Goal: Information Seeking & Learning: Learn about a topic

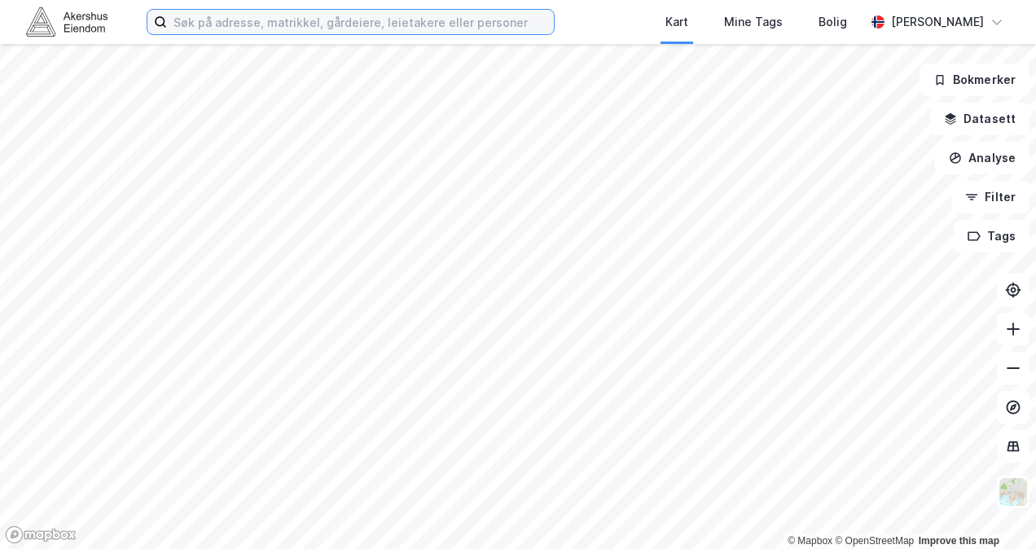
click at [503, 28] on input at bounding box center [360, 22] width 387 height 24
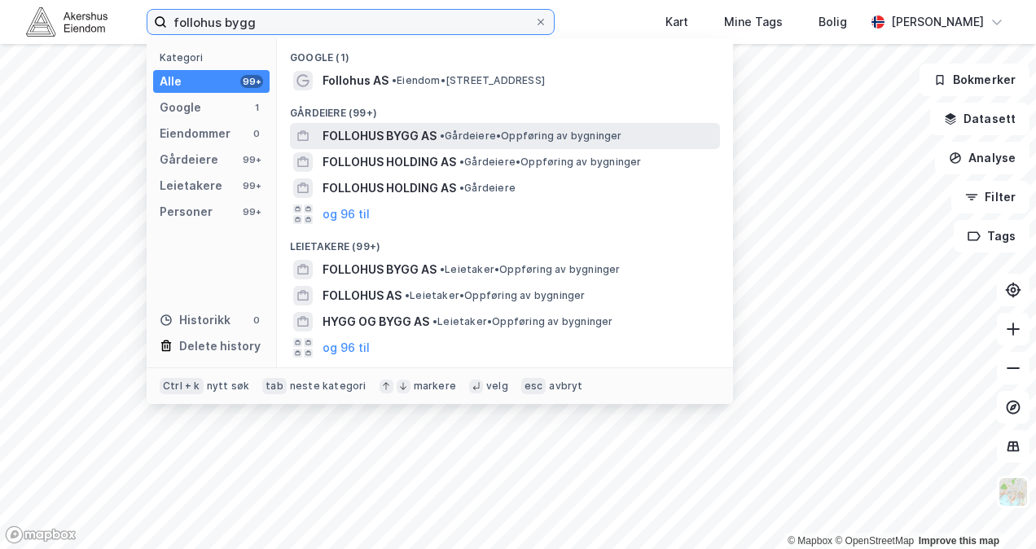
type input "follohus bygg"
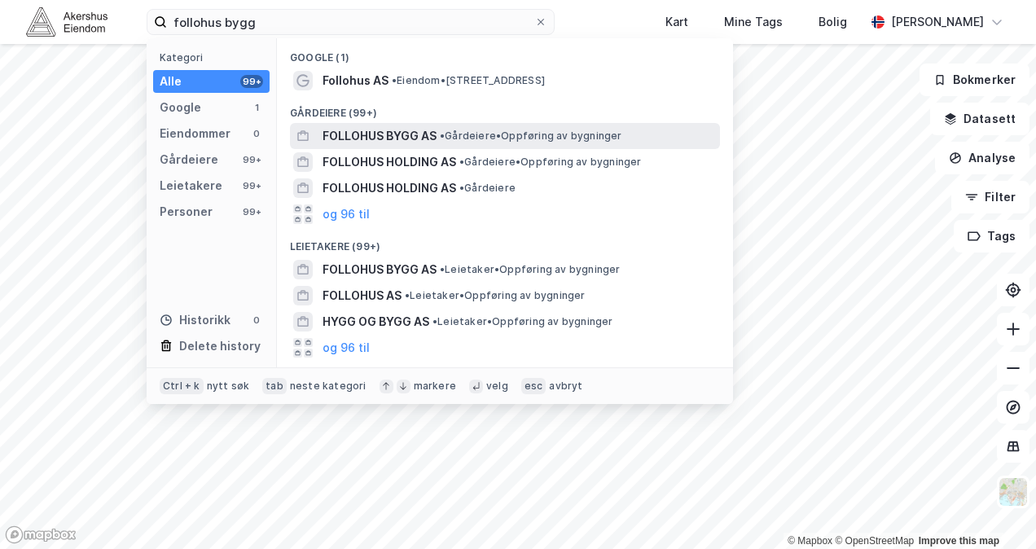
click at [376, 133] on span "FOLLOHUS BYGG AS" at bounding box center [379, 136] width 114 height 20
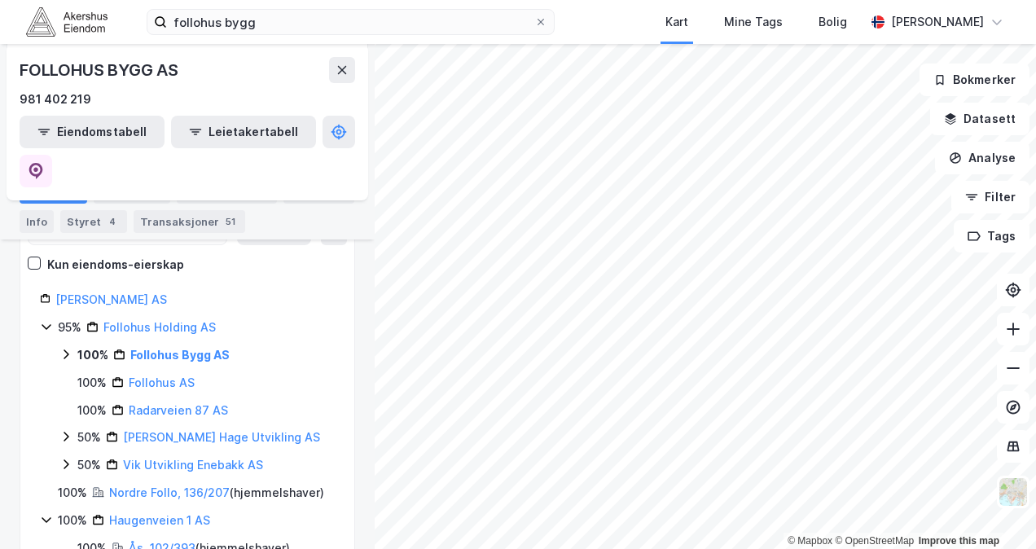
scroll to position [187, 0]
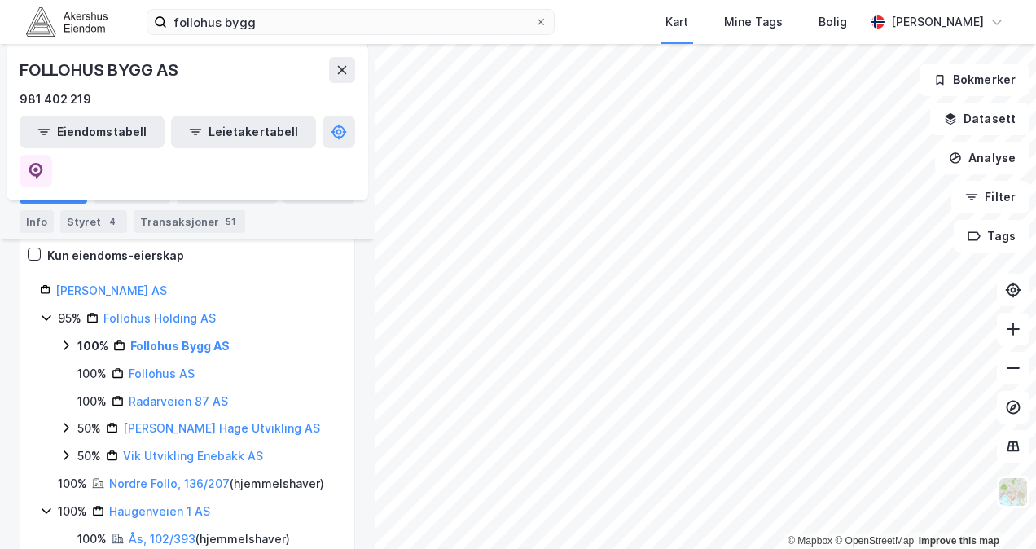
click at [63, 339] on icon at bounding box center [65, 345] width 13 height 13
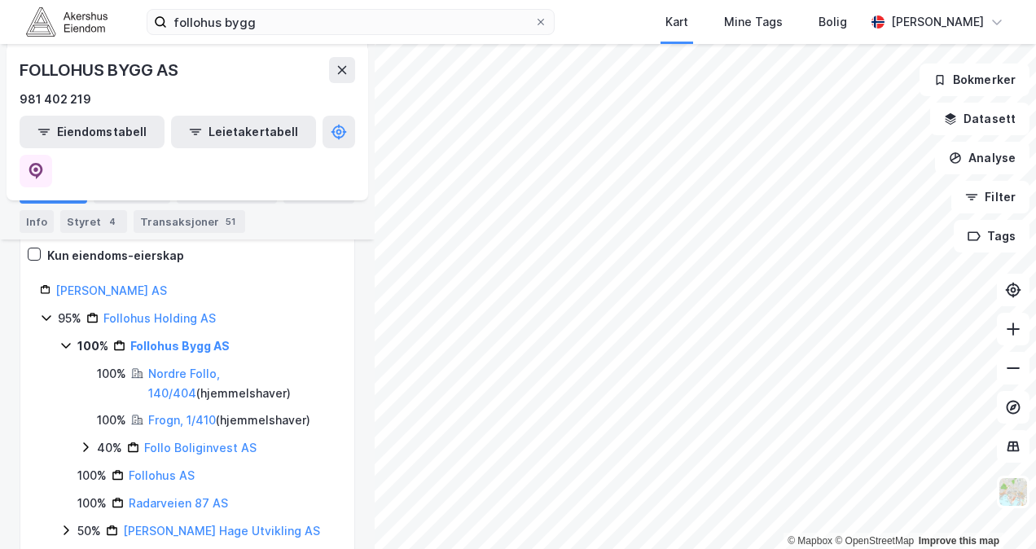
click at [63, 339] on icon at bounding box center [65, 345] width 13 height 13
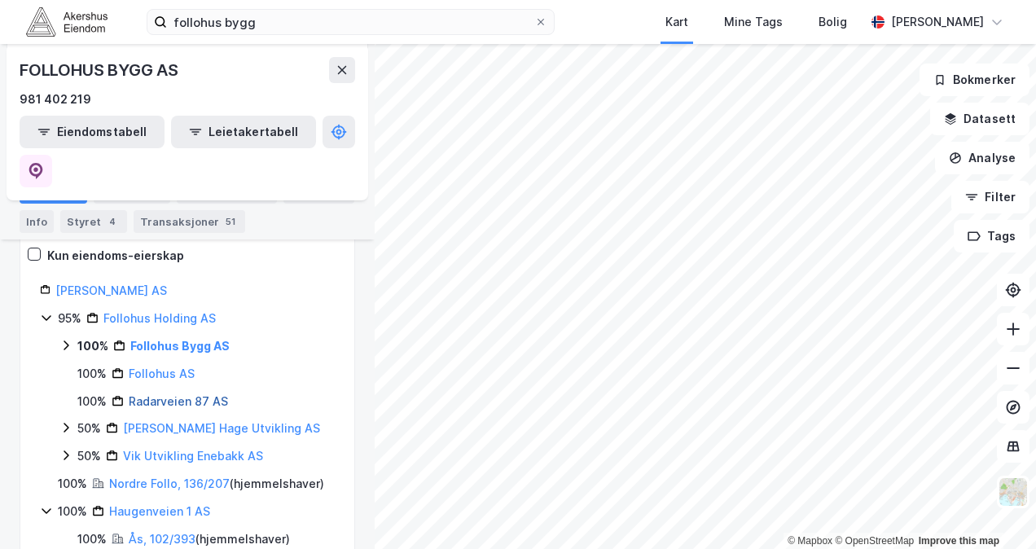
click at [169, 394] on link "Radarveien 87 AS" at bounding box center [178, 401] width 99 height 14
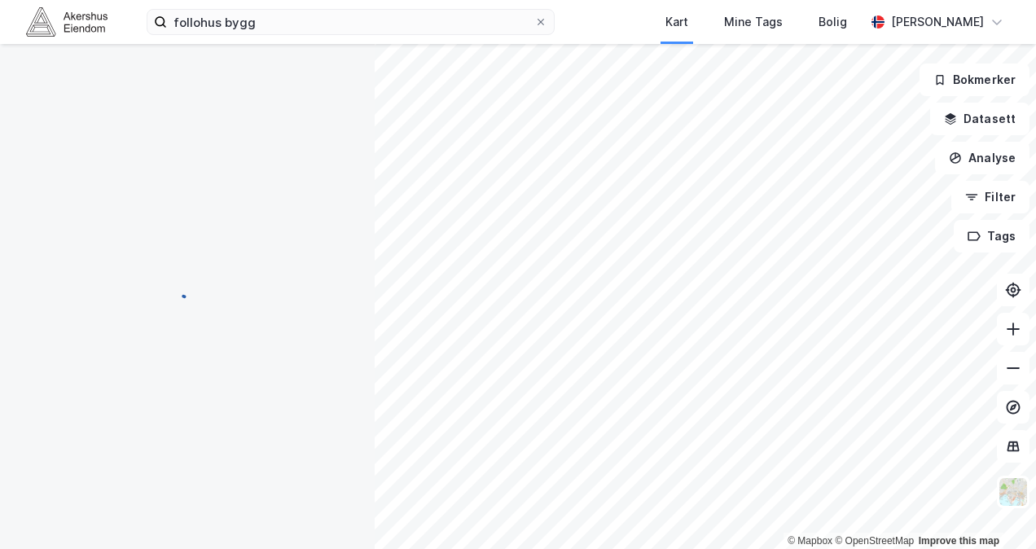
scroll to position [0, 0]
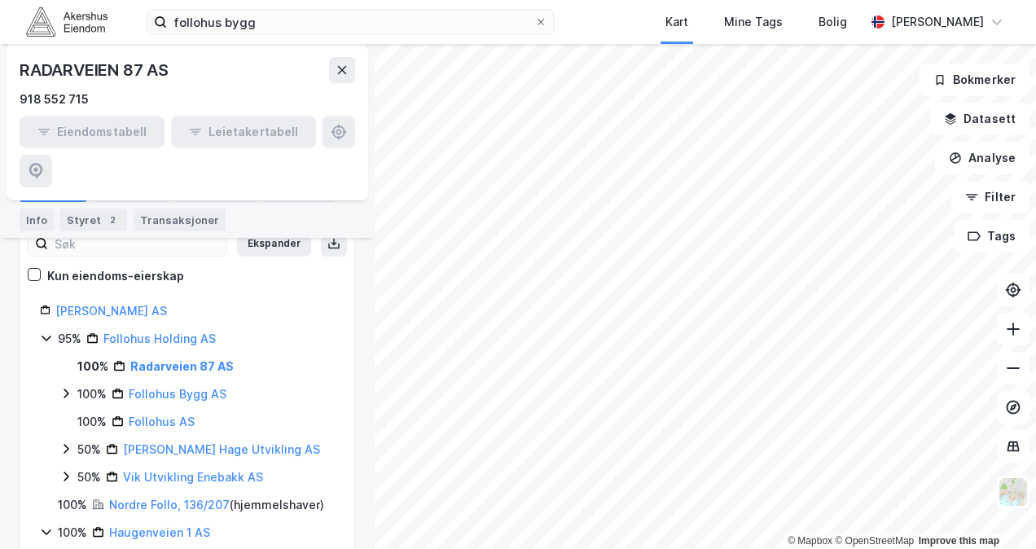
scroll to position [212, 0]
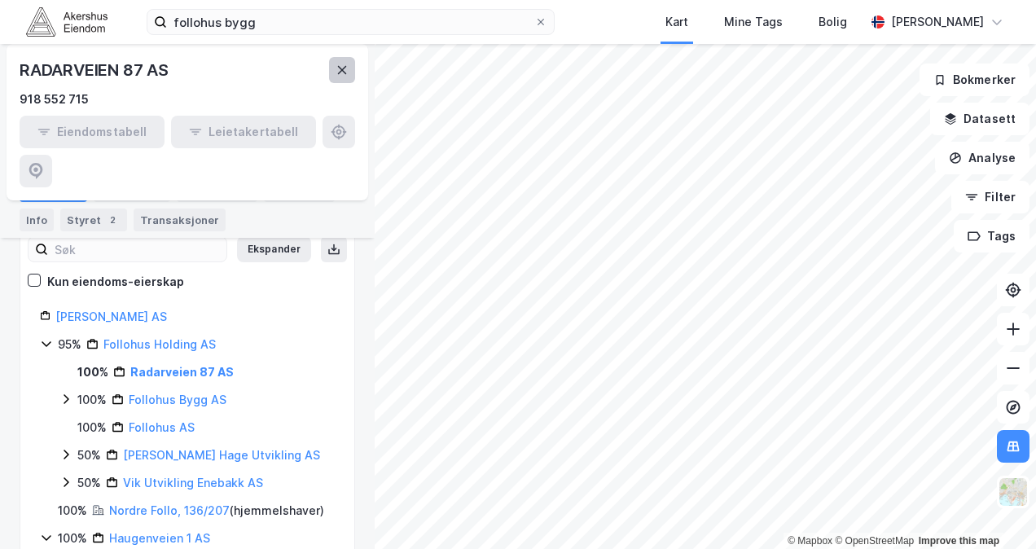
click at [339, 67] on icon at bounding box center [341, 70] width 13 height 13
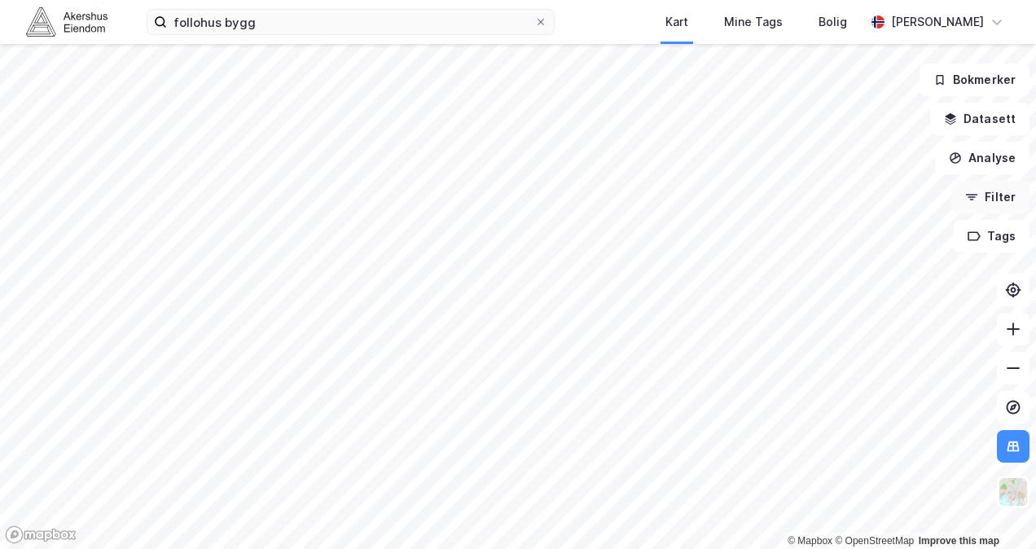
click at [985, 204] on button "Filter" at bounding box center [990, 197] width 78 height 33
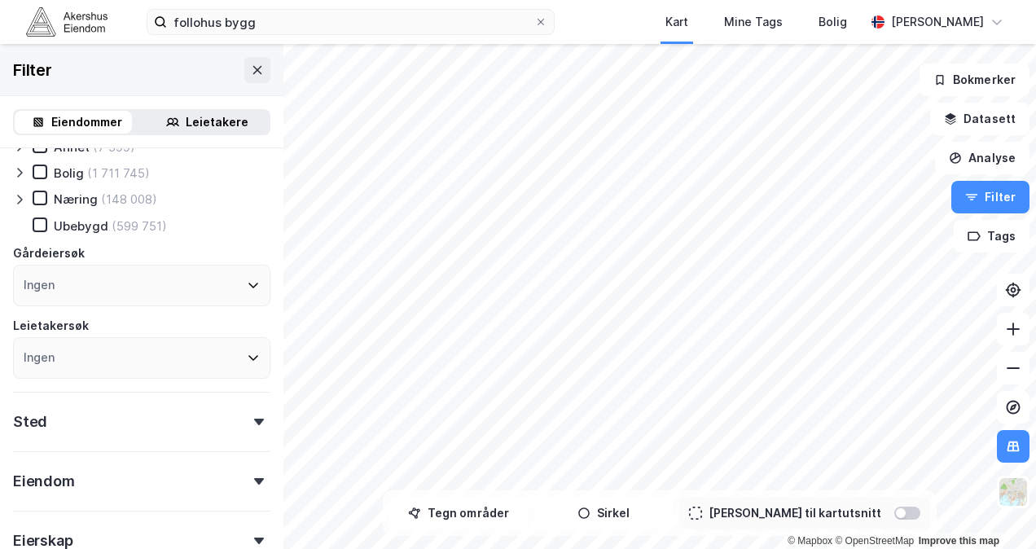
scroll to position [51, 0]
click at [87, 291] on div "Ingen" at bounding box center [141, 286] width 257 height 42
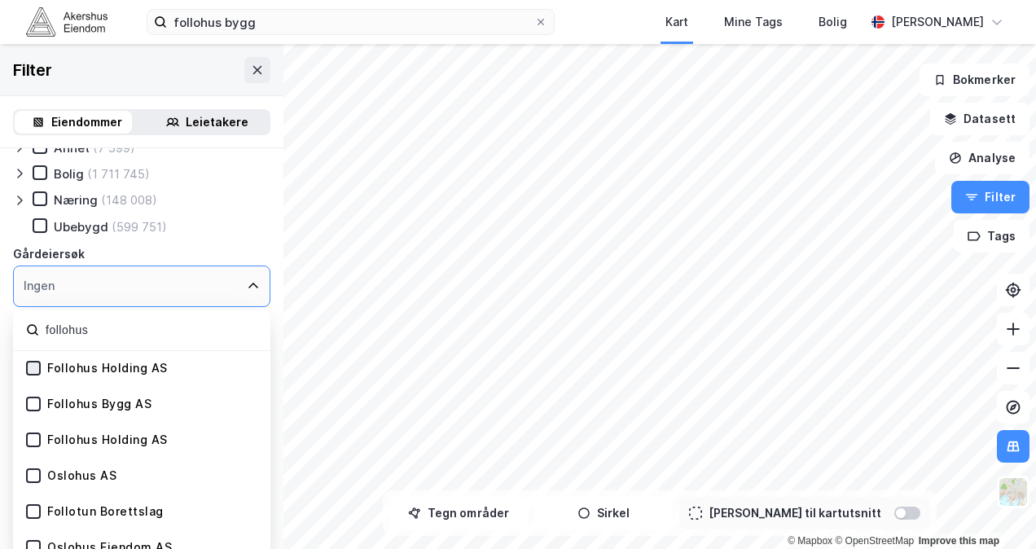
type input "follohus"
click at [33, 370] on icon at bounding box center [33, 368] width 9 height 6
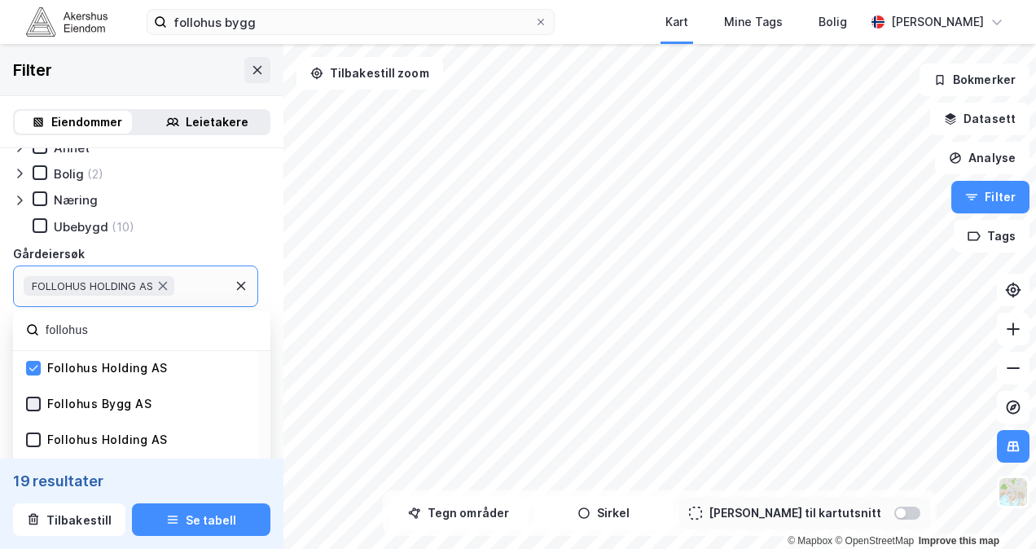
click at [31, 405] on icon at bounding box center [33, 404] width 9 height 6
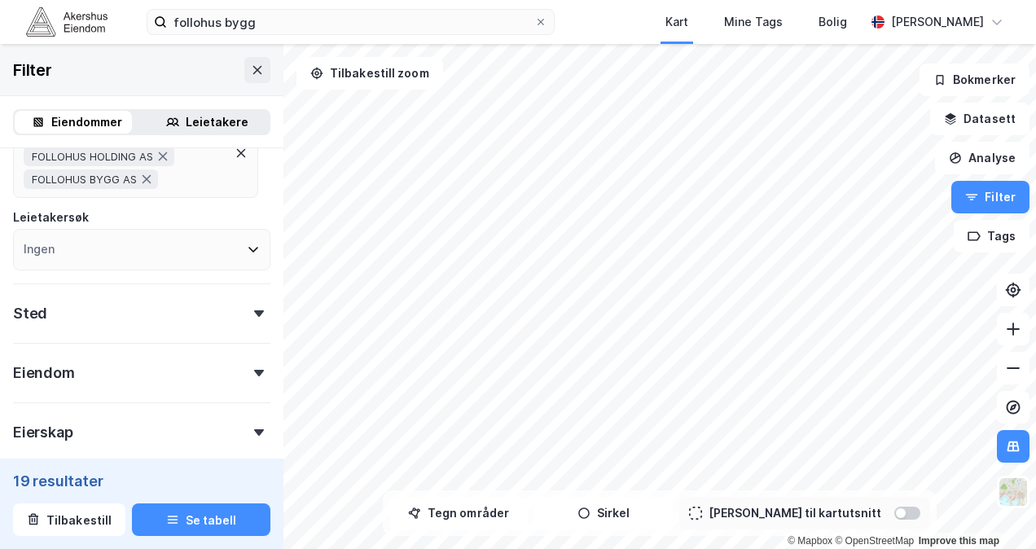
scroll to position [182, 0]
click at [221, 189] on div "FOLLOHUS HOLDING AS FOLLOHUS BYGG AS" at bounding box center [135, 165] width 245 height 60
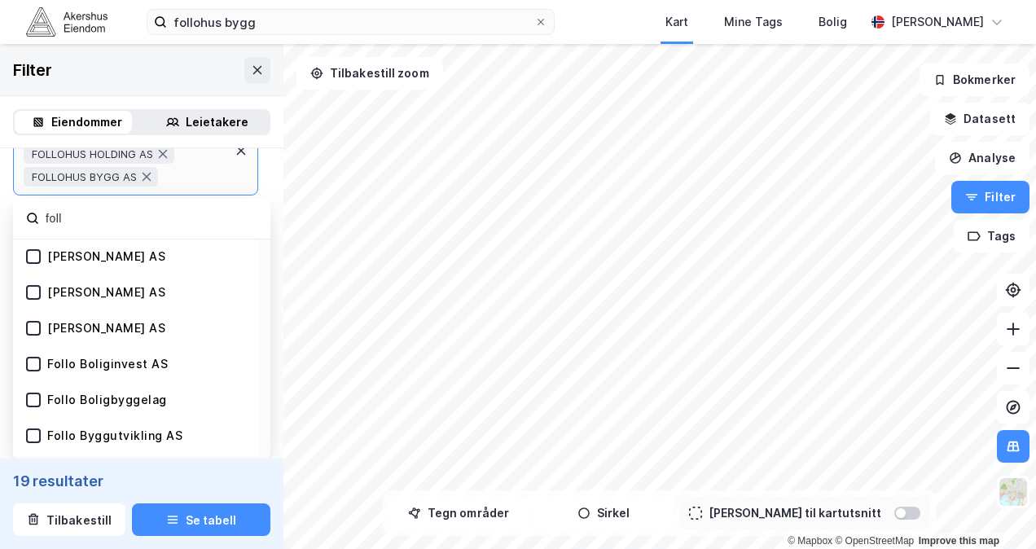
type input "follo"
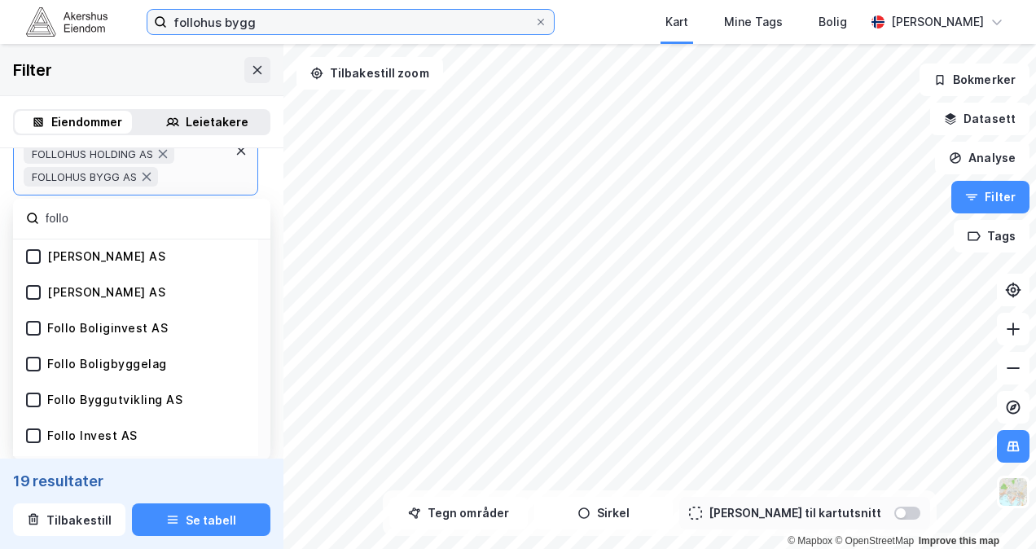
click at [344, 20] on input "follohus bygg" at bounding box center [350, 22] width 367 height 24
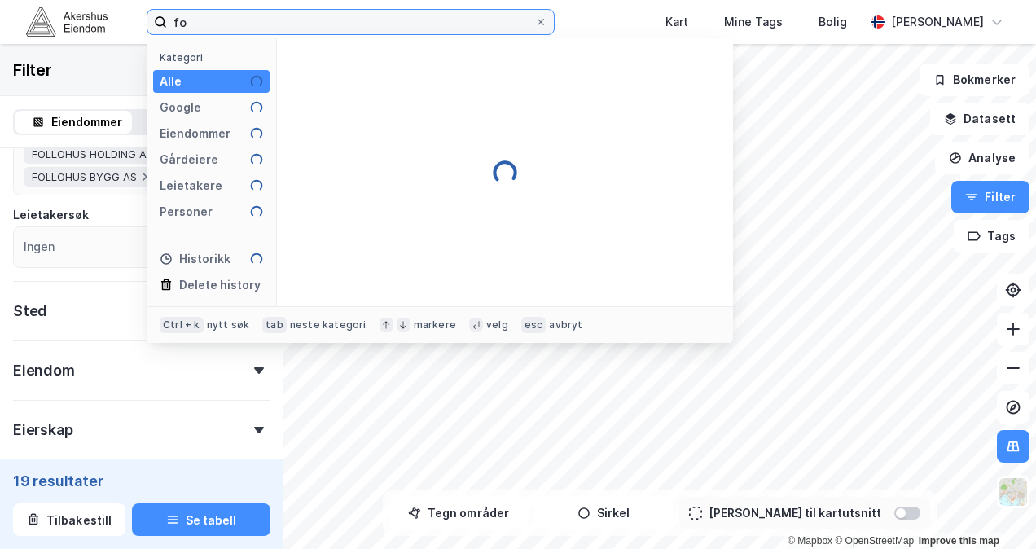
type input "f"
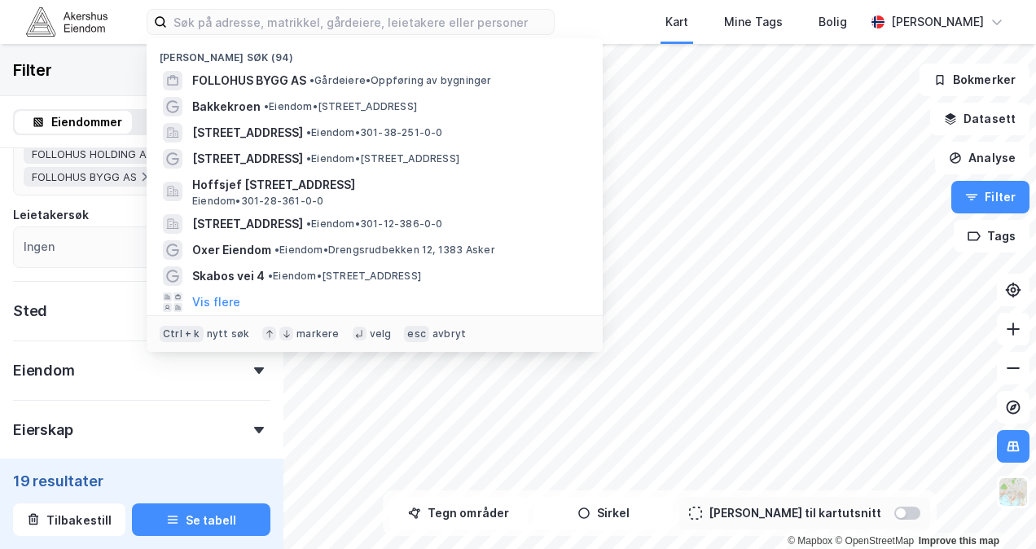
click at [107, 55] on div "Filter" at bounding box center [141, 70] width 283 height 52
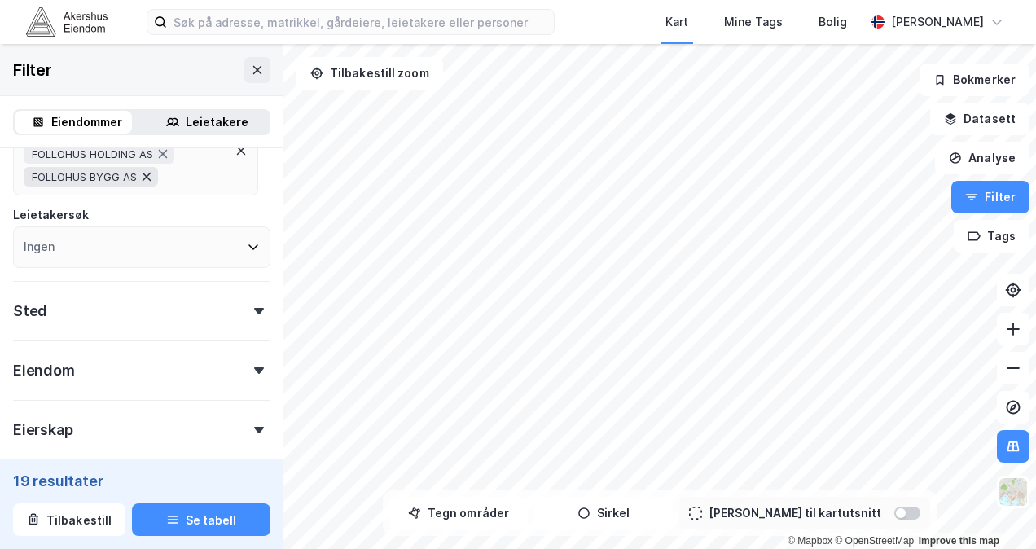
click at [145, 177] on icon at bounding box center [146, 176] width 13 height 13
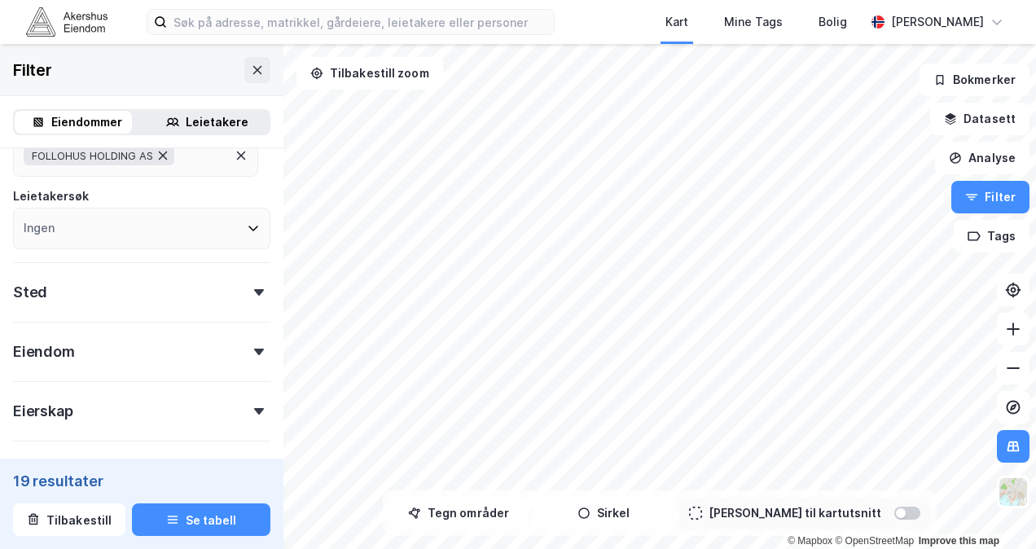
click at [168, 150] on icon at bounding box center [162, 155] width 13 height 13
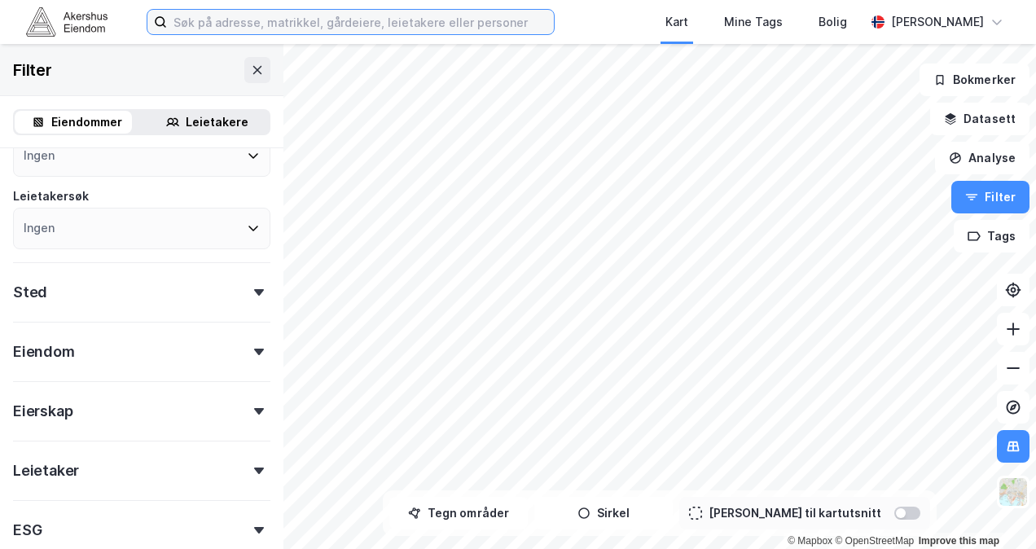
click at [308, 29] on input at bounding box center [360, 22] width 387 height 24
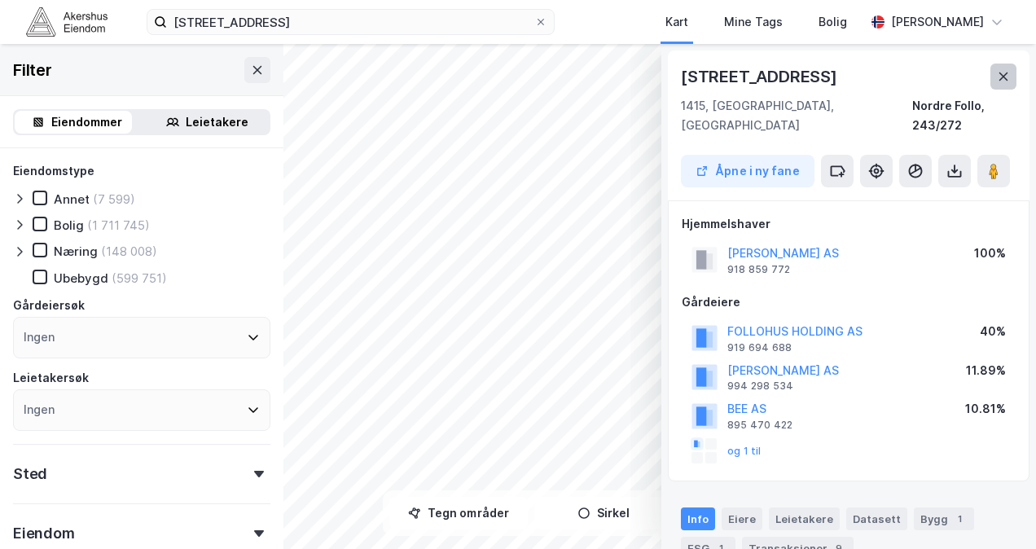
click at [1003, 76] on icon at bounding box center [1003, 76] width 9 height 8
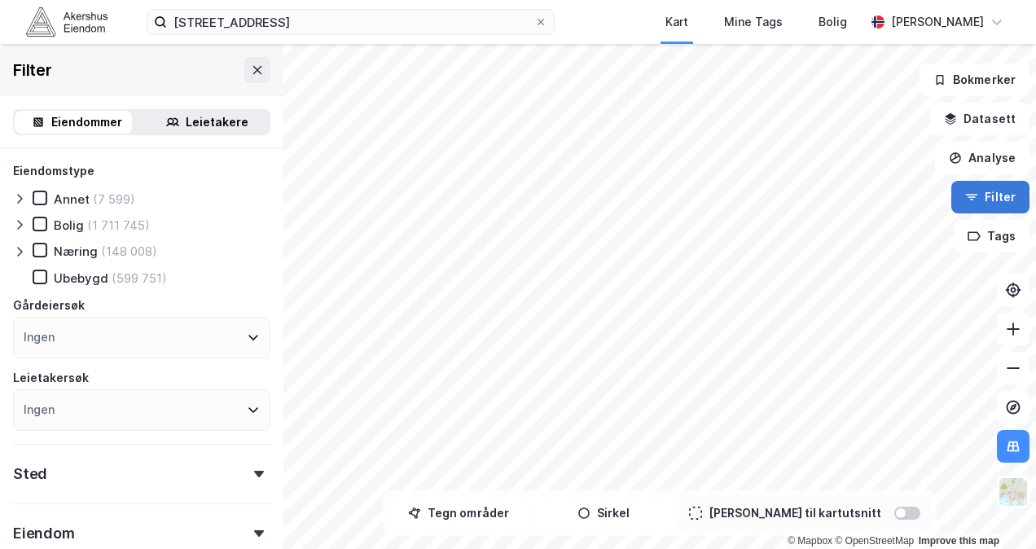
click at [987, 193] on button "Filter" at bounding box center [990, 197] width 78 height 33
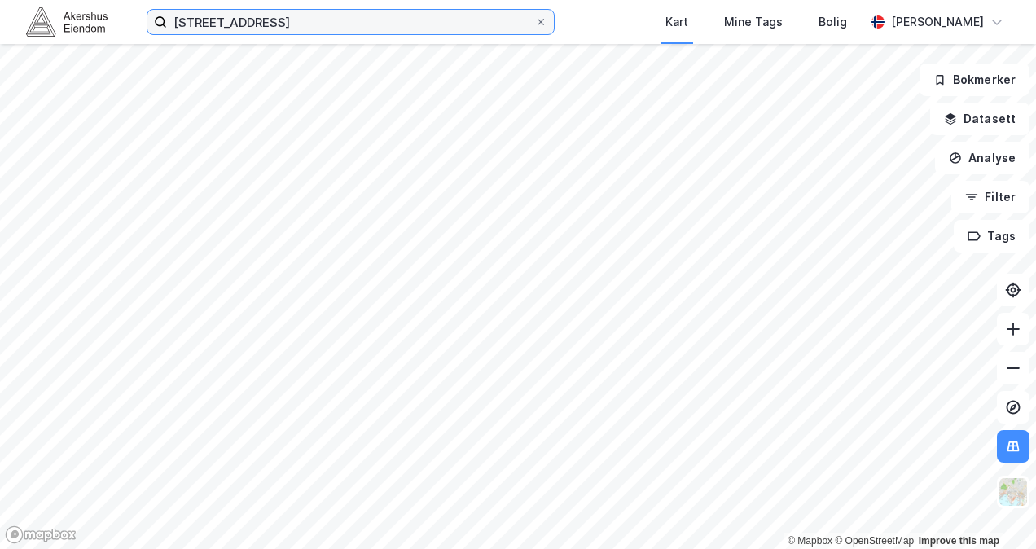
click at [484, 23] on input "[STREET_ADDRESS]" at bounding box center [350, 22] width 367 height 24
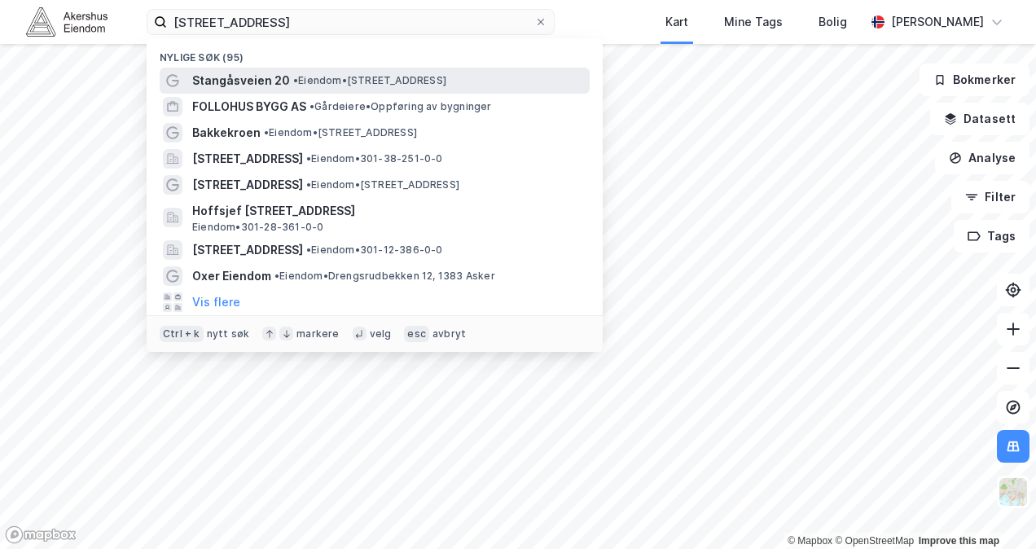
click at [401, 76] on span "• Eiendom • [STREET_ADDRESS]" at bounding box center [369, 80] width 153 height 13
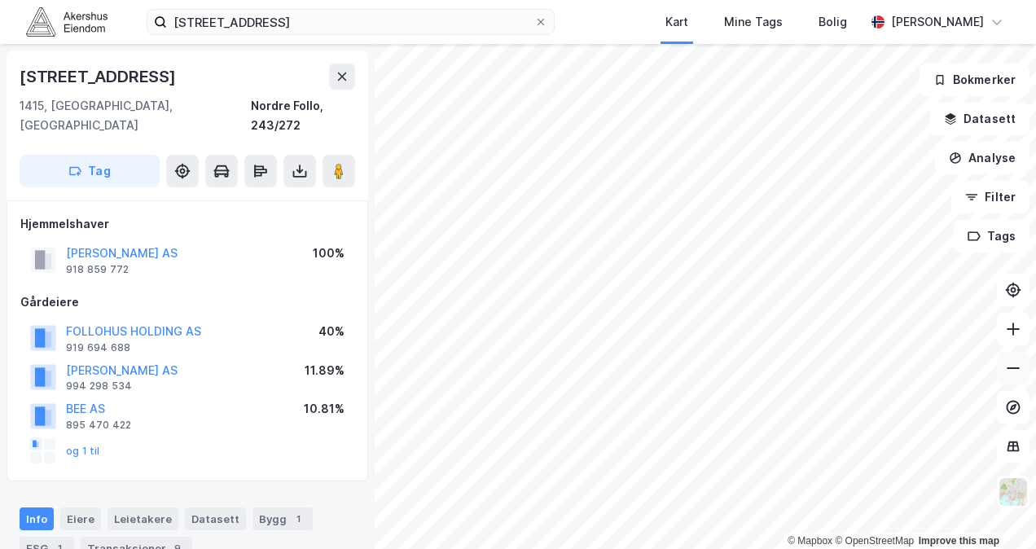
click at [1013, 374] on icon at bounding box center [1013, 368] width 16 height 16
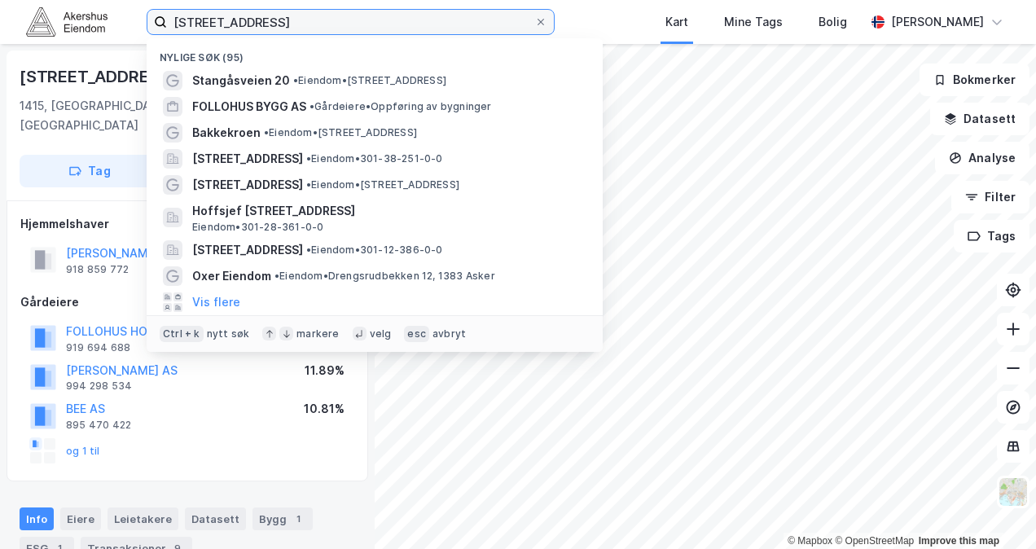
drag, startPoint x: 312, startPoint y: 21, endPoint x: 47, endPoint y: 34, distance: 264.9
click at [47, 34] on div "stangåsveien 20 Nylige søk (95) [STREET_ADDRESS] • Eiendom • [STREET_ADDRESS] F…" at bounding box center [518, 22] width 1036 height 44
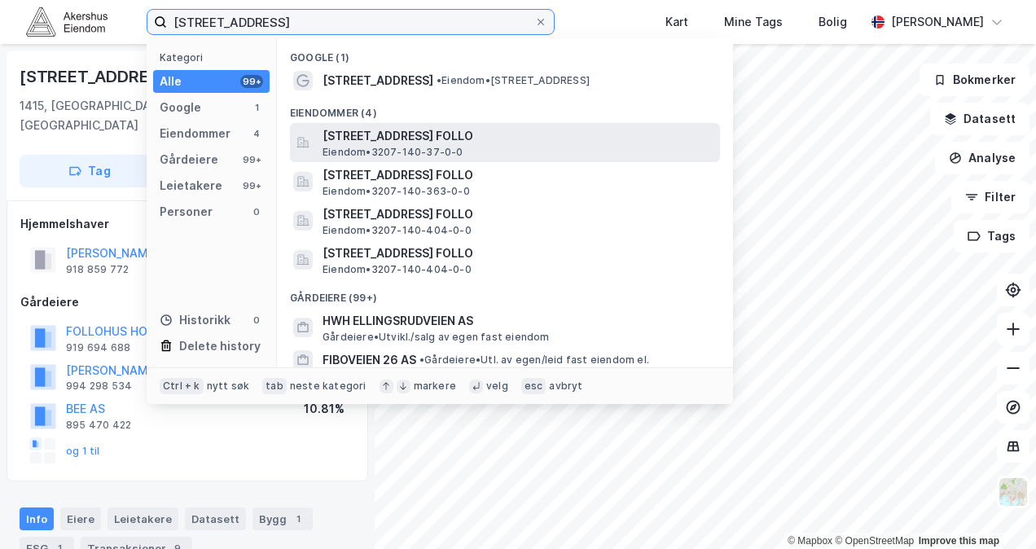
type input "[STREET_ADDRESS]"
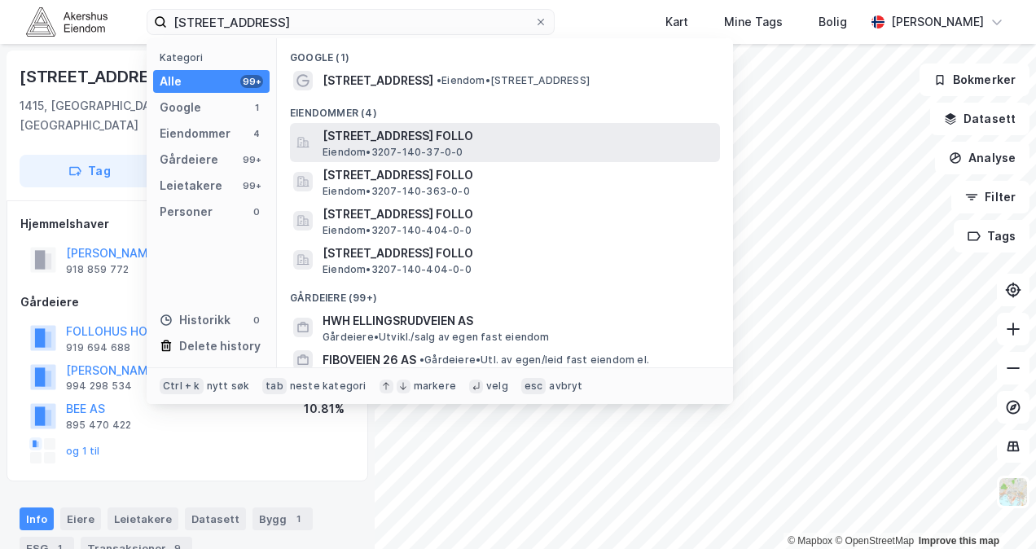
click at [386, 133] on span "[STREET_ADDRESS] FOLLO" at bounding box center [517, 136] width 391 height 20
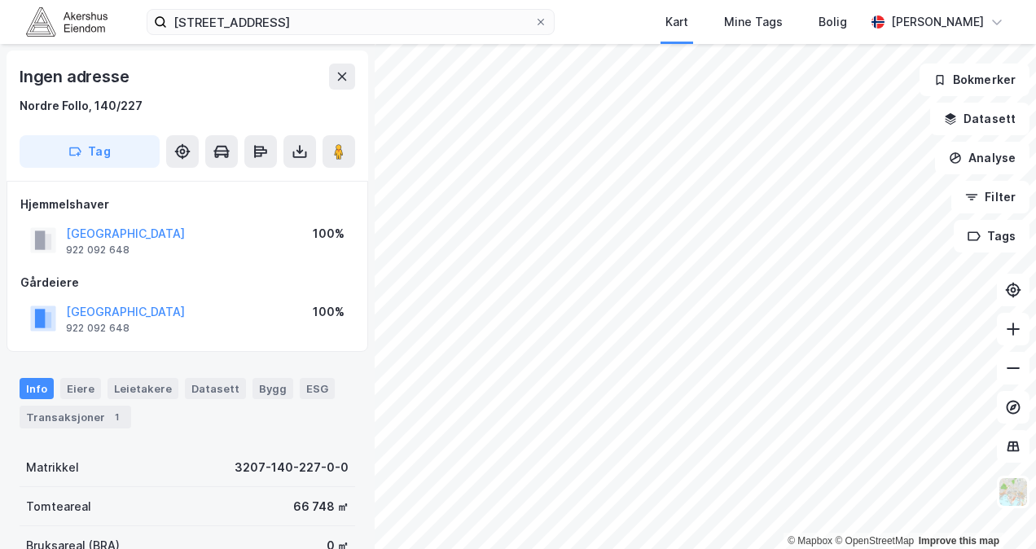
click at [585, 21] on div "[STREET_ADDRESS] Kart Mine Tags Bolig [PERSON_NAME] © Mapbox © OpenStreetMap Im…" at bounding box center [518, 274] width 1036 height 549
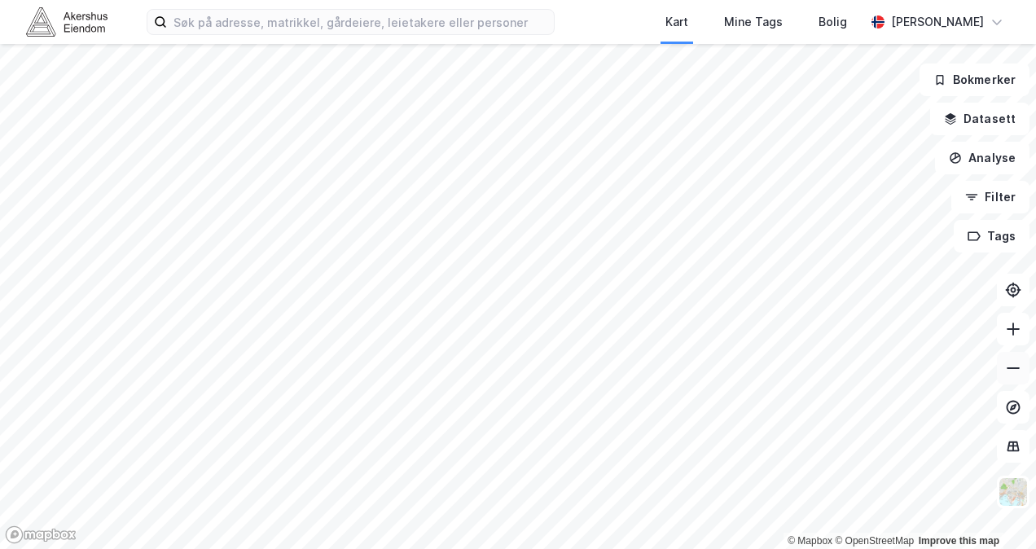
click at [1006, 375] on icon at bounding box center [1013, 368] width 16 height 16
click at [1015, 325] on icon at bounding box center [1013, 329] width 16 height 16
click at [1016, 332] on icon at bounding box center [1013, 329] width 16 height 16
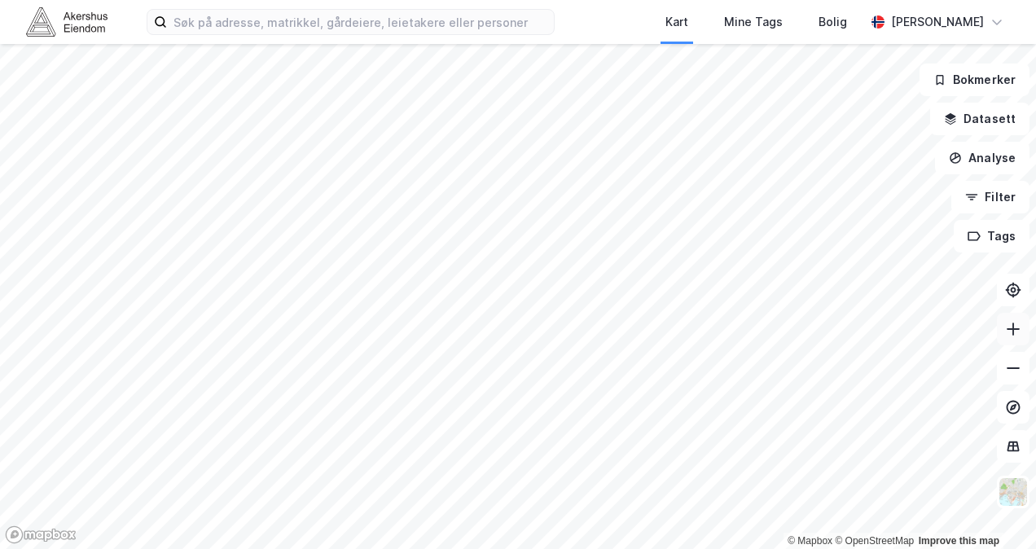
click at [1012, 328] on icon at bounding box center [1013, 328] width 2 height 13
click at [1007, 379] on button at bounding box center [1013, 368] width 33 height 33
click at [1010, 375] on icon at bounding box center [1013, 368] width 16 height 16
click at [1018, 451] on icon at bounding box center [1013, 446] width 16 height 16
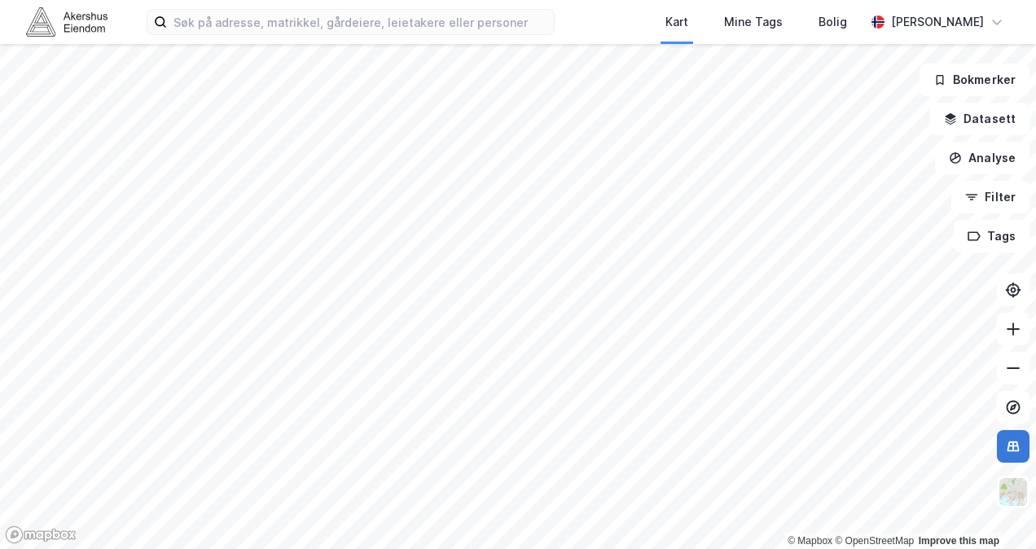
click at [1016, 449] on icon at bounding box center [1013, 446] width 16 height 16
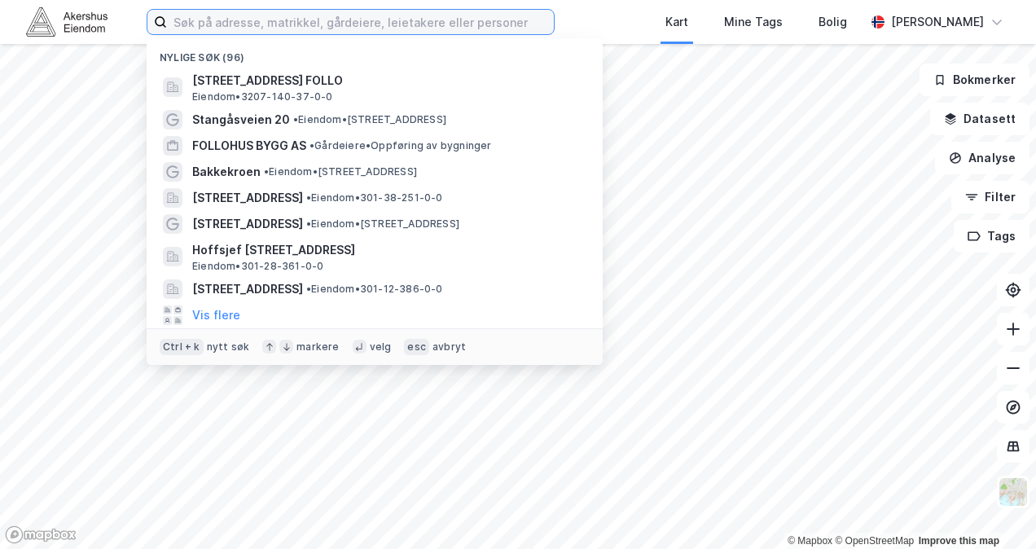
click at [340, 28] on input at bounding box center [360, 22] width 387 height 24
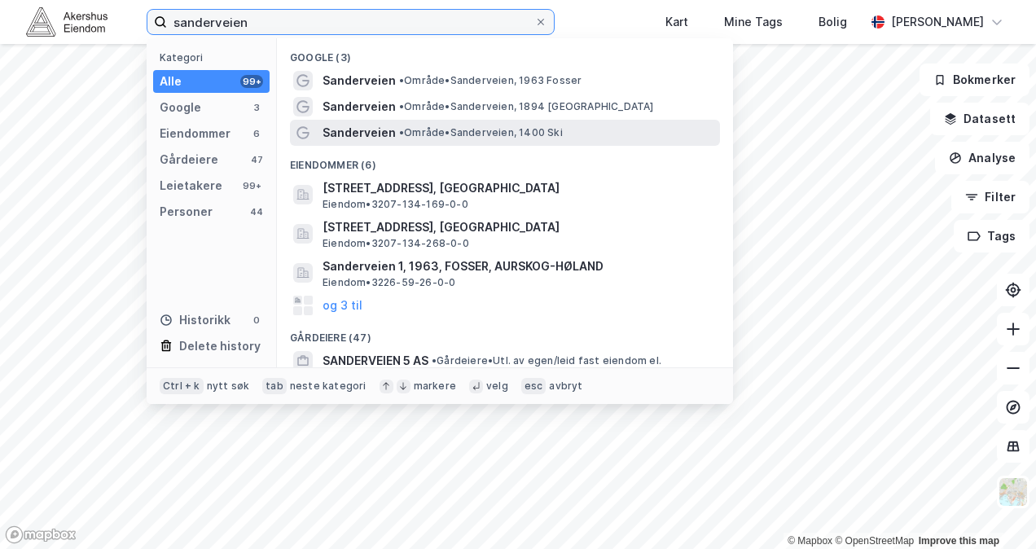
type input "sanderveien"
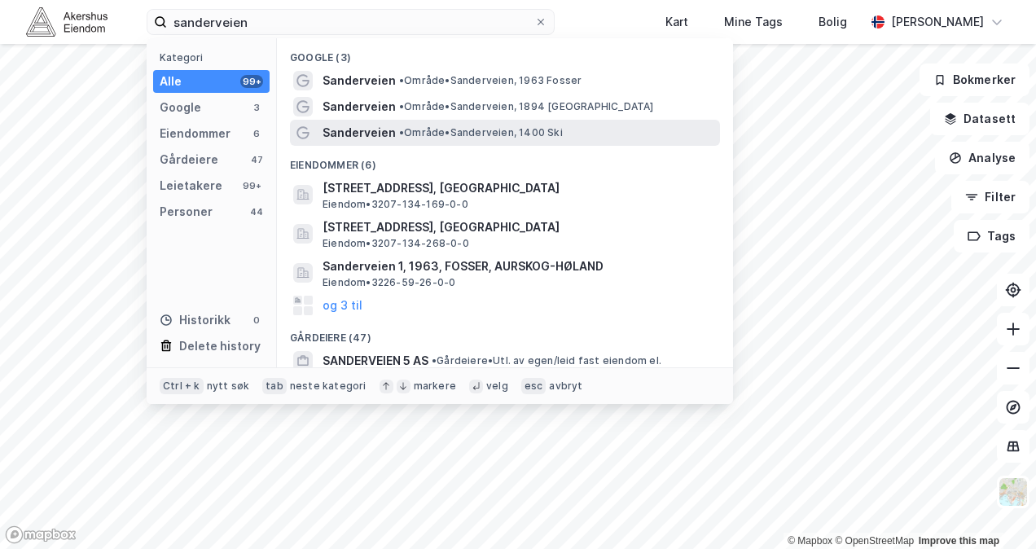
click at [418, 138] on span "• Område • Sanderveien, 1400 Ski" at bounding box center [481, 132] width 164 height 13
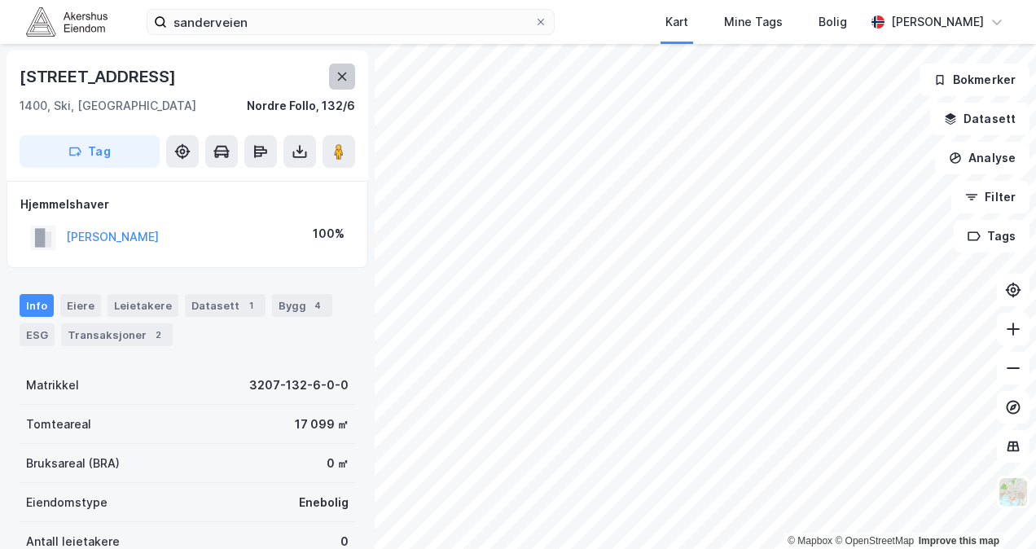
click at [338, 78] on icon at bounding box center [341, 76] width 13 height 13
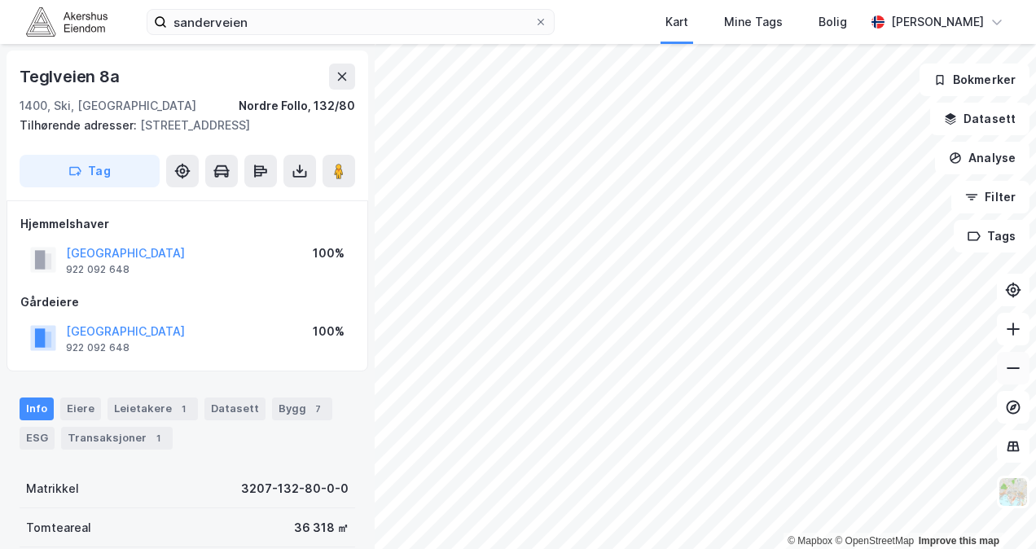
click at [1019, 370] on icon at bounding box center [1013, 368] width 16 height 16
